Goal: Task Accomplishment & Management: Use online tool/utility

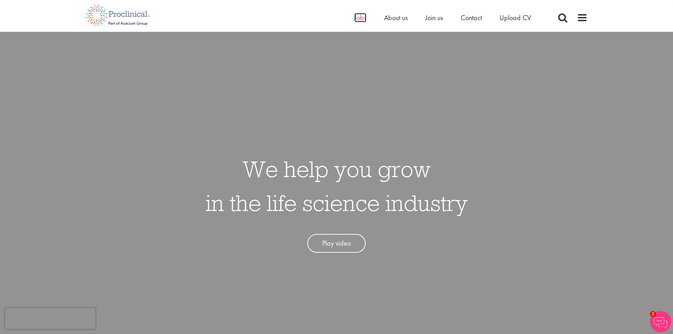
click at [359, 19] on span "Jobs" at bounding box center [360, 17] width 12 height 9
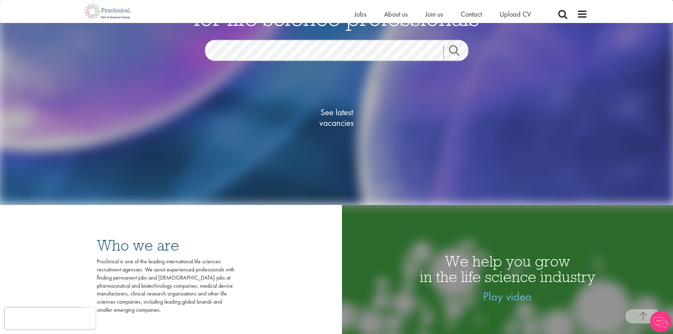
scroll to position [106, 0]
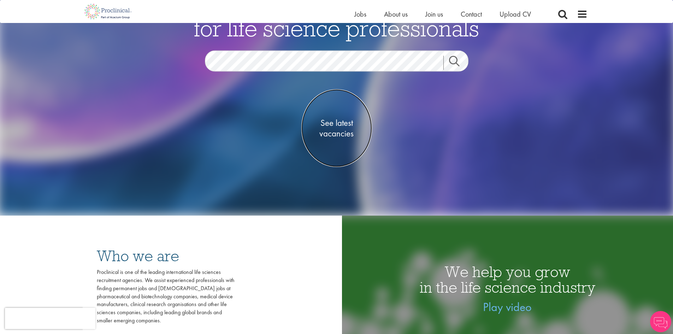
click at [332, 124] on span "See latest vacancies" at bounding box center [336, 127] width 71 height 21
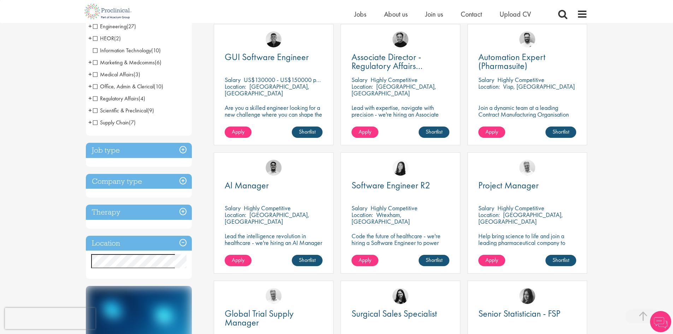
scroll to position [141, 0]
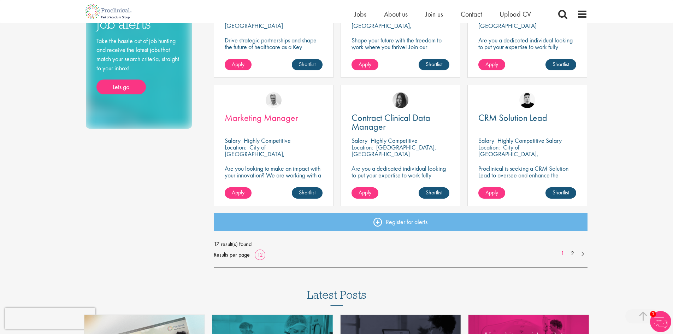
scroll to position [494, 0]
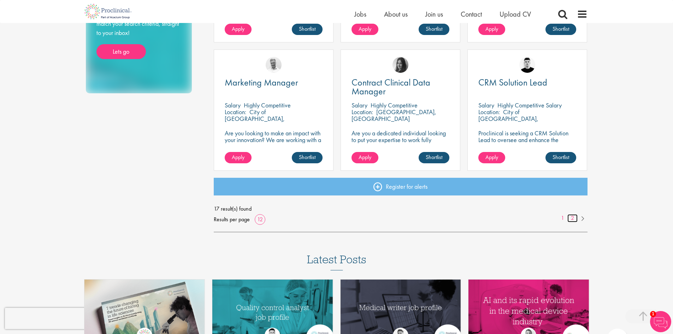
click at [573, 219] on link "2" at bounding box center [572, 218] width 10 height 8
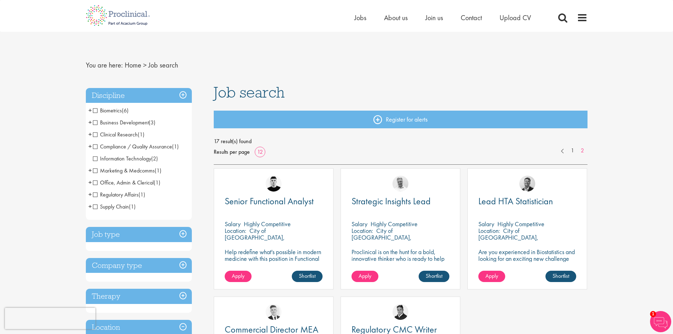
click at [94, 109] on span "Biometrics" at bounding box center [107, 110] width 29 height 7
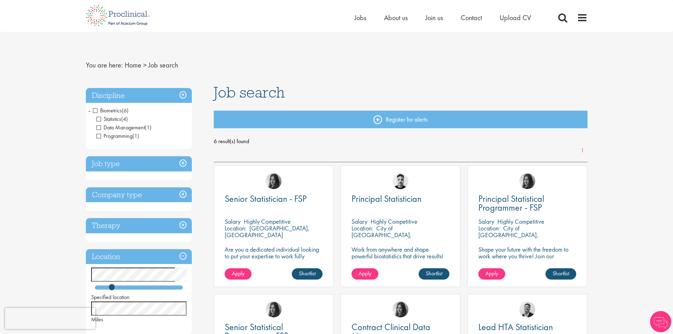
click at [96, 111] on span "Biometrics" at bounding box center [107, 110] width 29 height 7
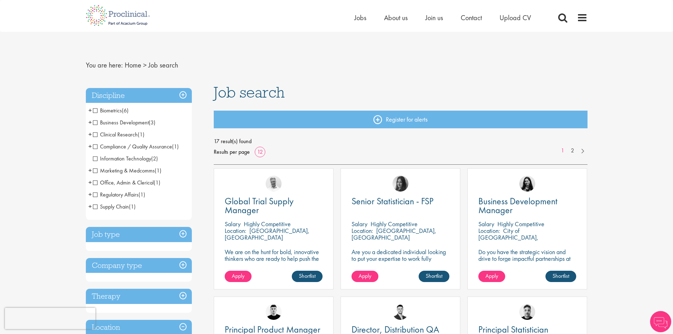
click at [113, 135] on span "Clinical Research" at bounding box center [115, 134] width 45 height 7
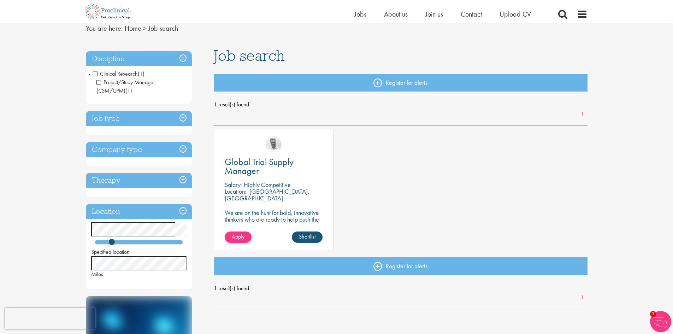
scroll to position [71, 0]
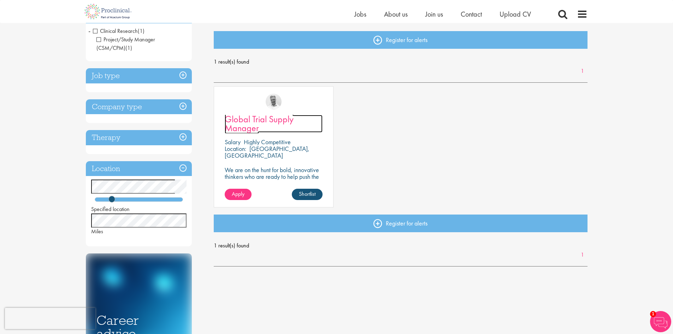
click at [258, 118] on span "Global Trial Supply Manager" at bounding box center [259, 123] width 69 height 21
